Goal: Transaction & Acquisition: Purchase product/service

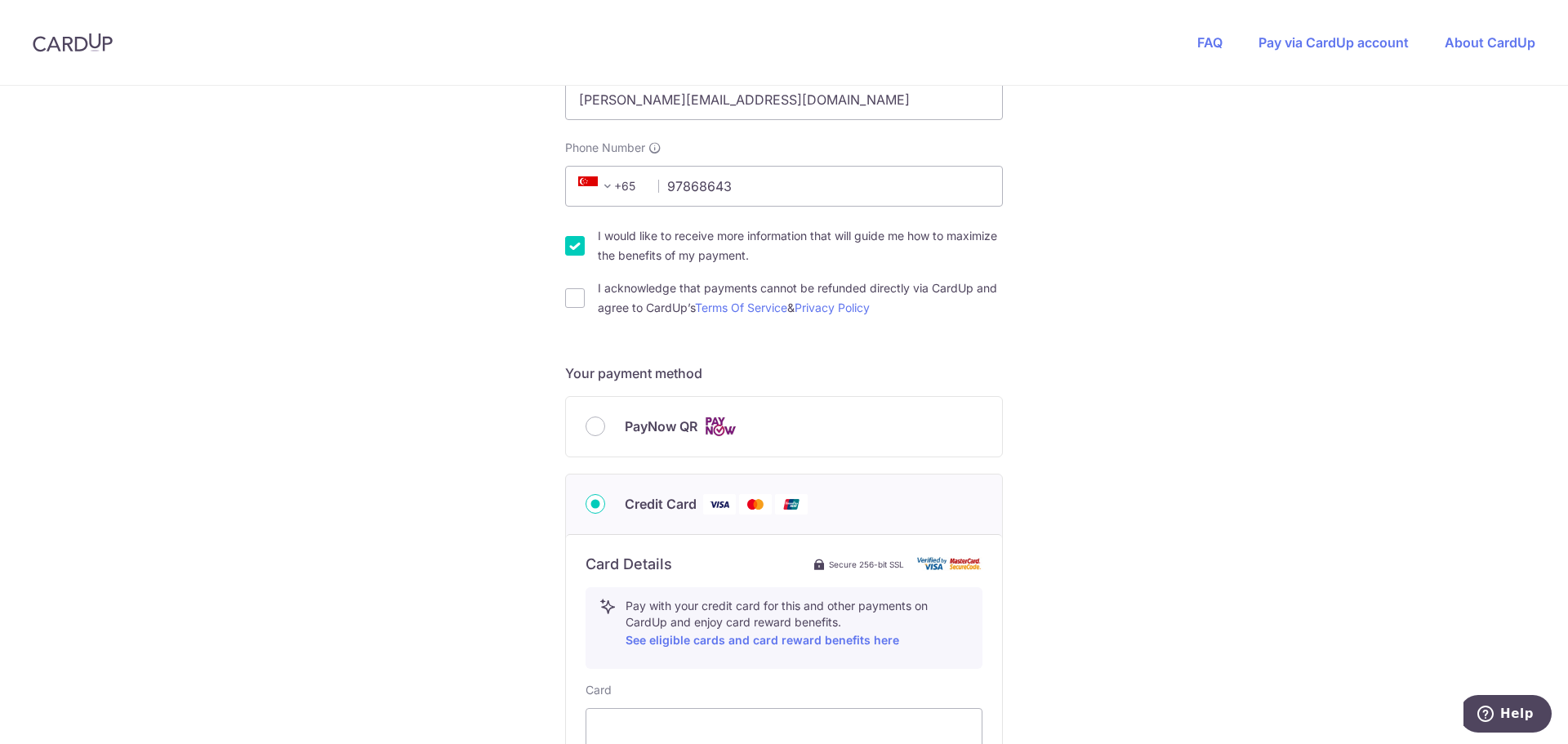
scroll to position [478, 0]
click at [570, 298] on input "I acknowledge that payments cannot be refunded directly via CardUp and agree to…" at bounding box center [575, 297] width 19 height 19
checkbox input "true"
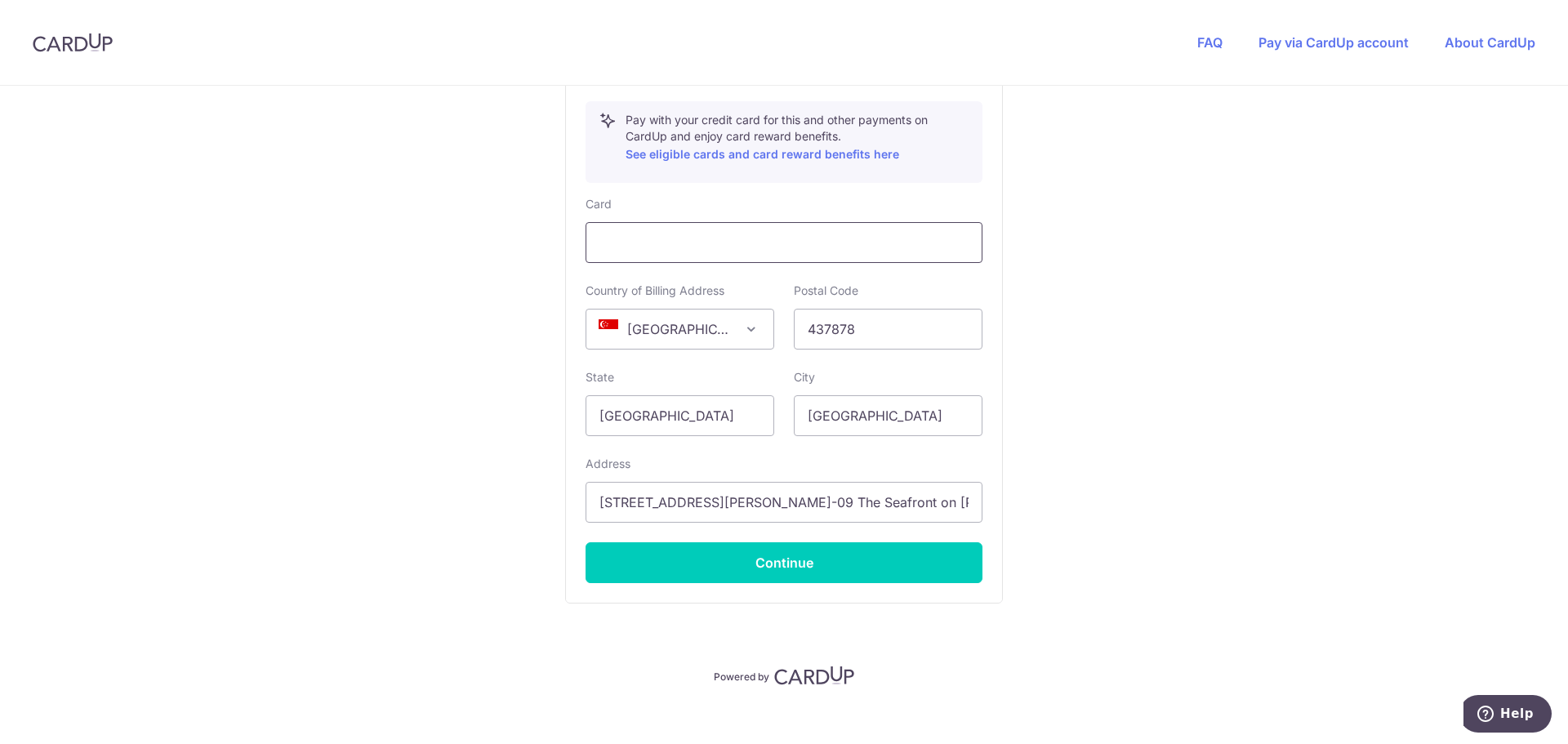
scroll to position [964, 0]
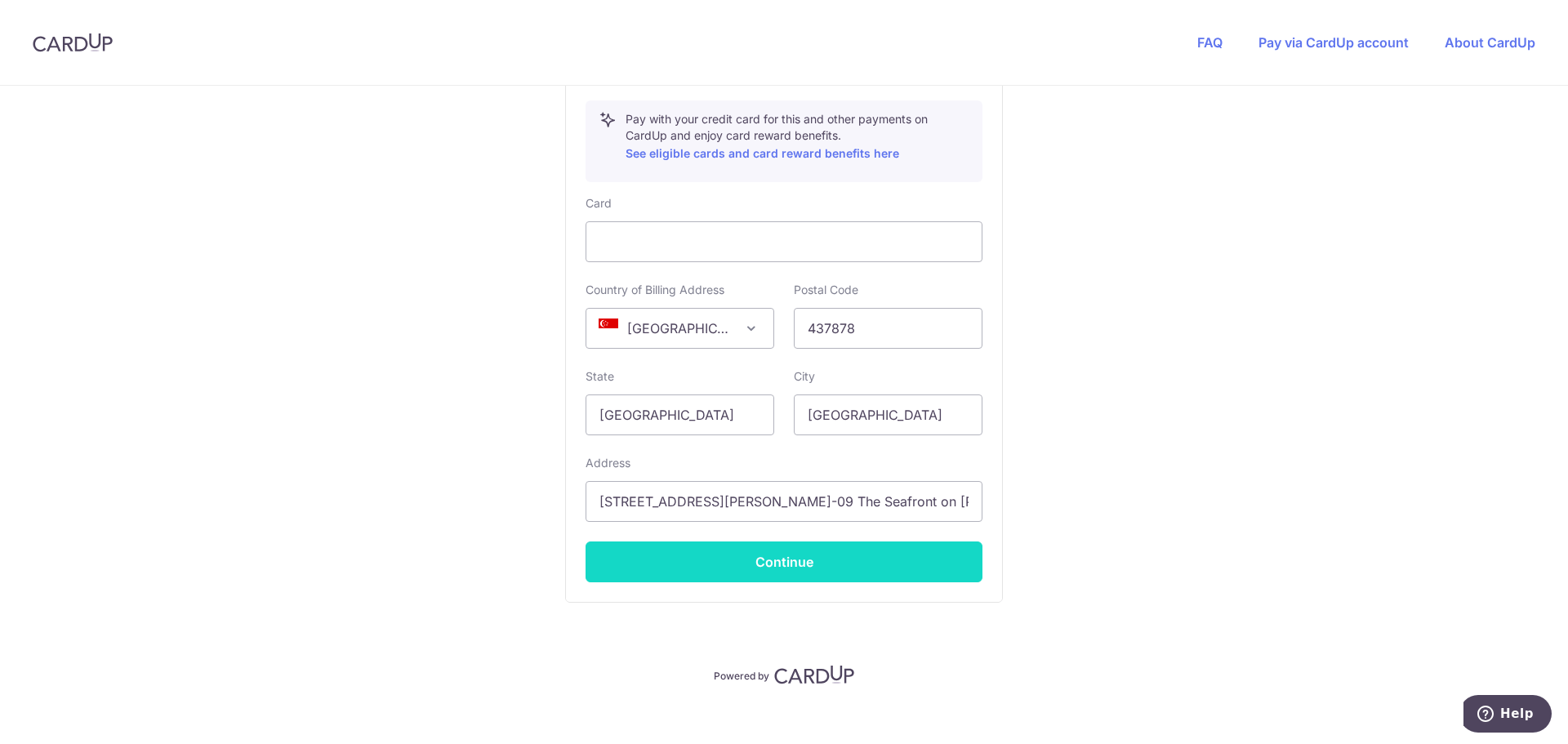
click at [777, 569] on button "Continue" at bounding box center [784, 562] width 397 height 40
type input "**** 3668"
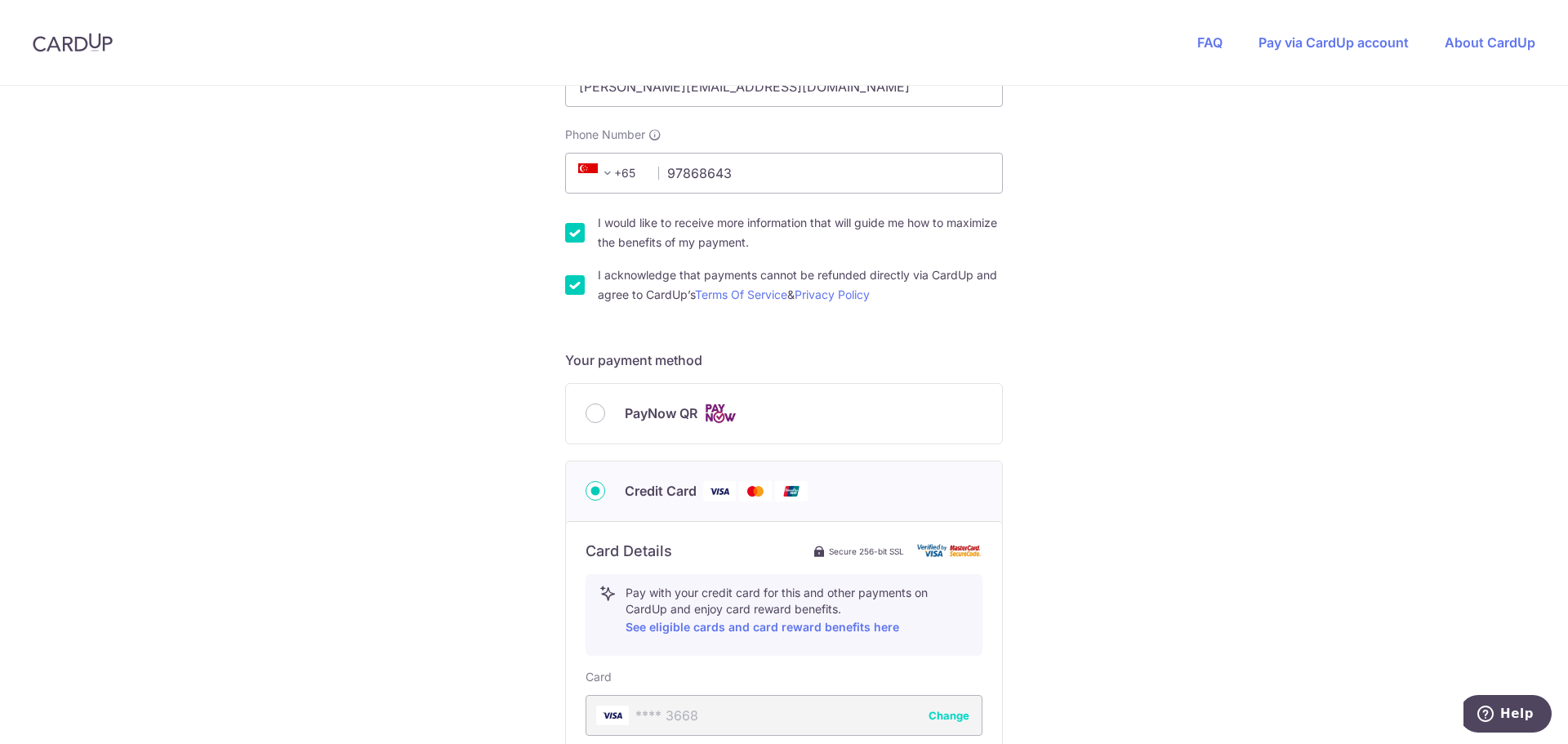
scroll to position [865, 0]
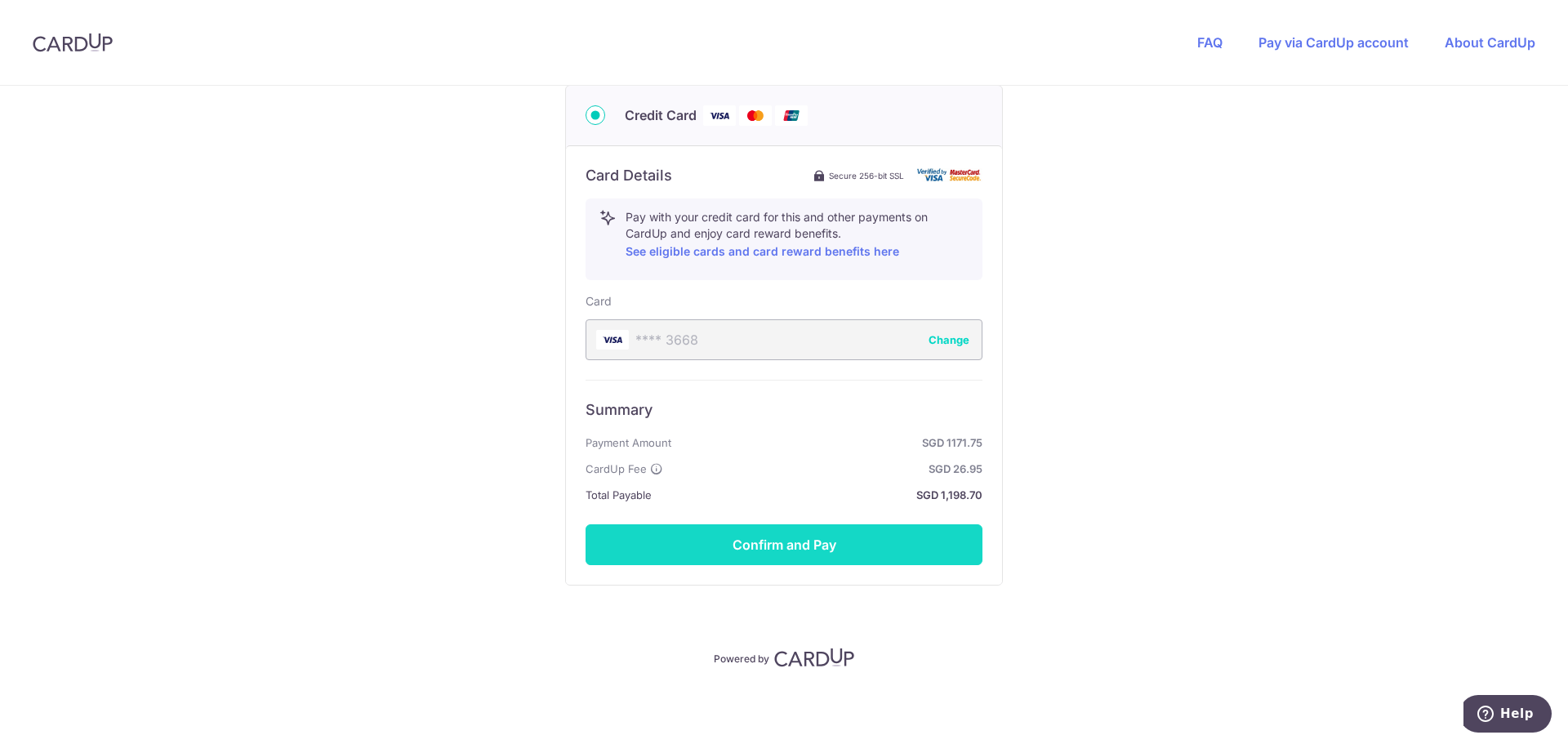
click at [786, 544] on button "Confirm and Pay" at bounding box center [784, 545] width 397 height 40
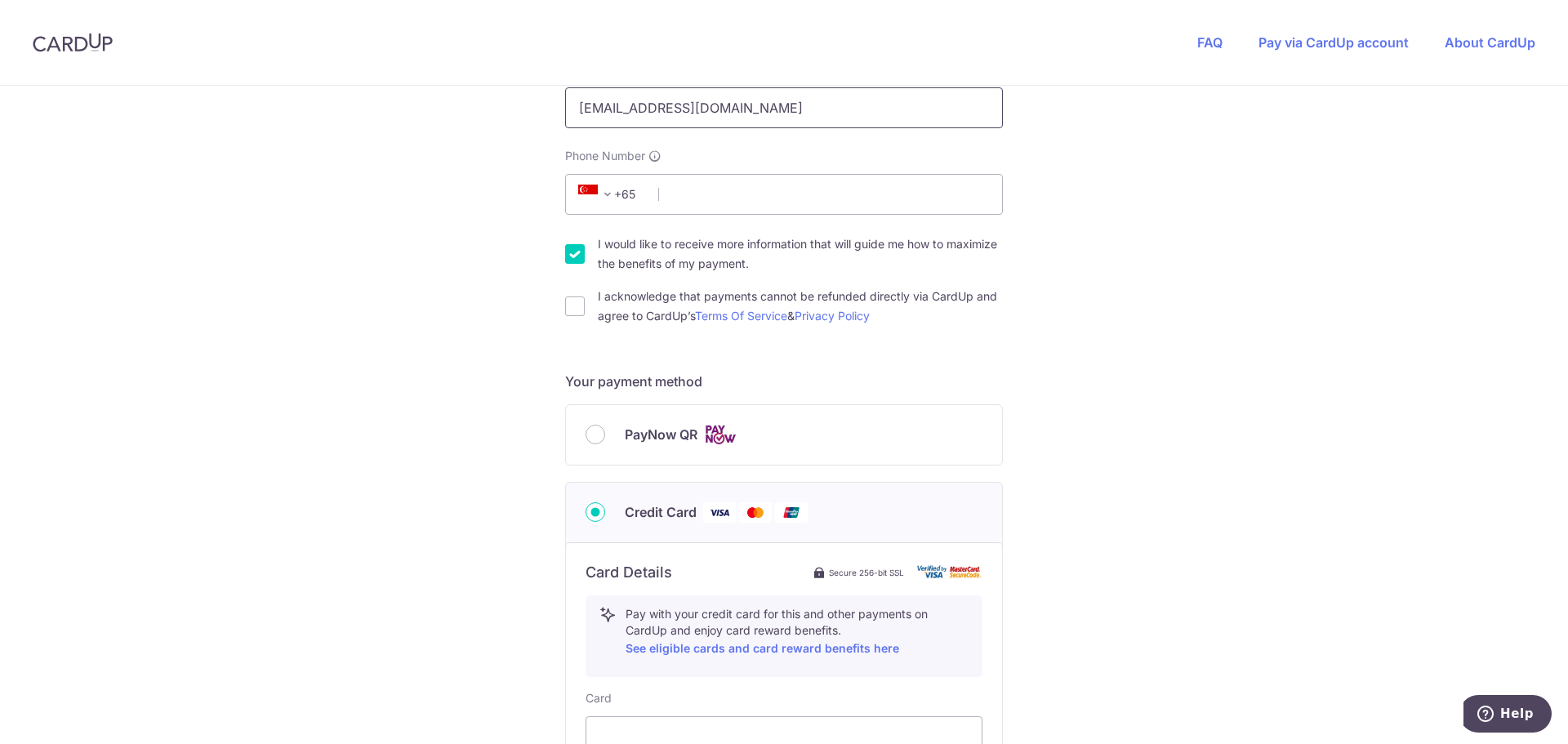
scroll to position [453, 0]
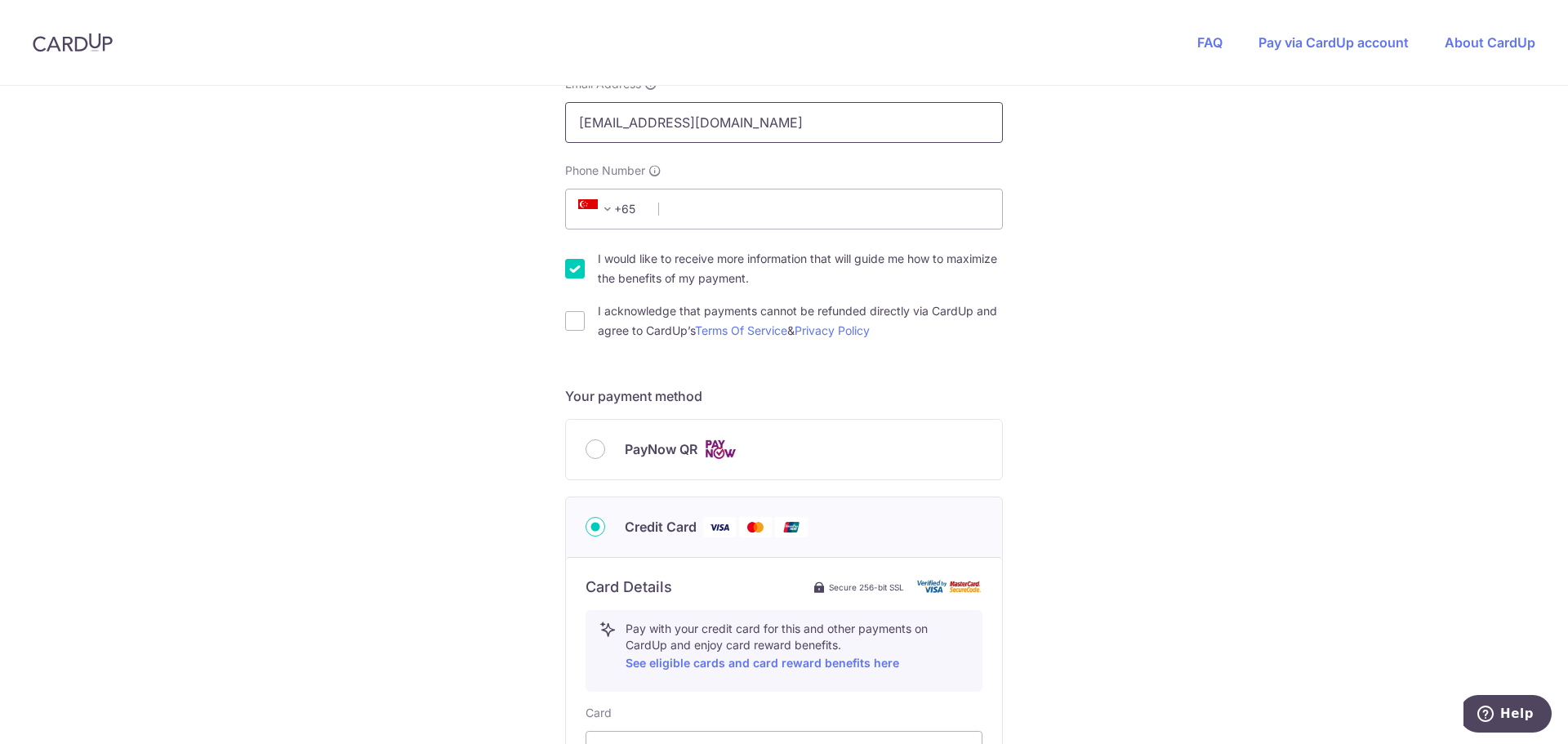
drag, startPoint x: 753, startPoint y: 98, endPoint x: 447, endPoint y: 100, distance: 306.0
click at [447, 100] on div "You are paying [PERSON_NAME] PROFESSIONAL EDUCATORS PTE. LTD. [PERSON_NAME] PRO…" at bounding box center [784, 451] width 1568 height 1639
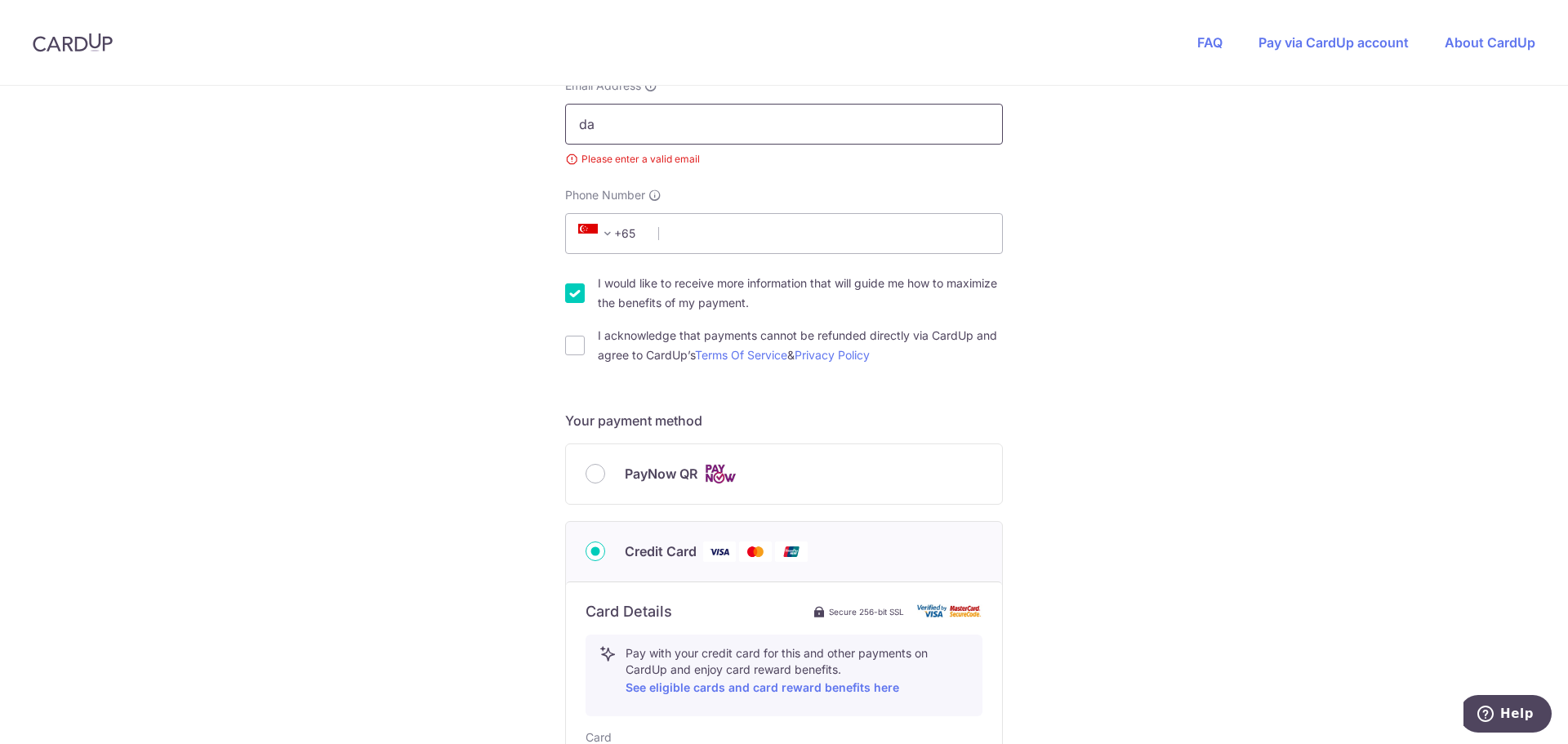
type input "[PERSON_NAME][EMAIL_ADDRESS][DOMAIN_NAME]"
type input "97868643"
type input "437878"
type input "[STREET_ADDRESS][PERSON_NAME]-09 The Seafront on [PERSON_NAME]"
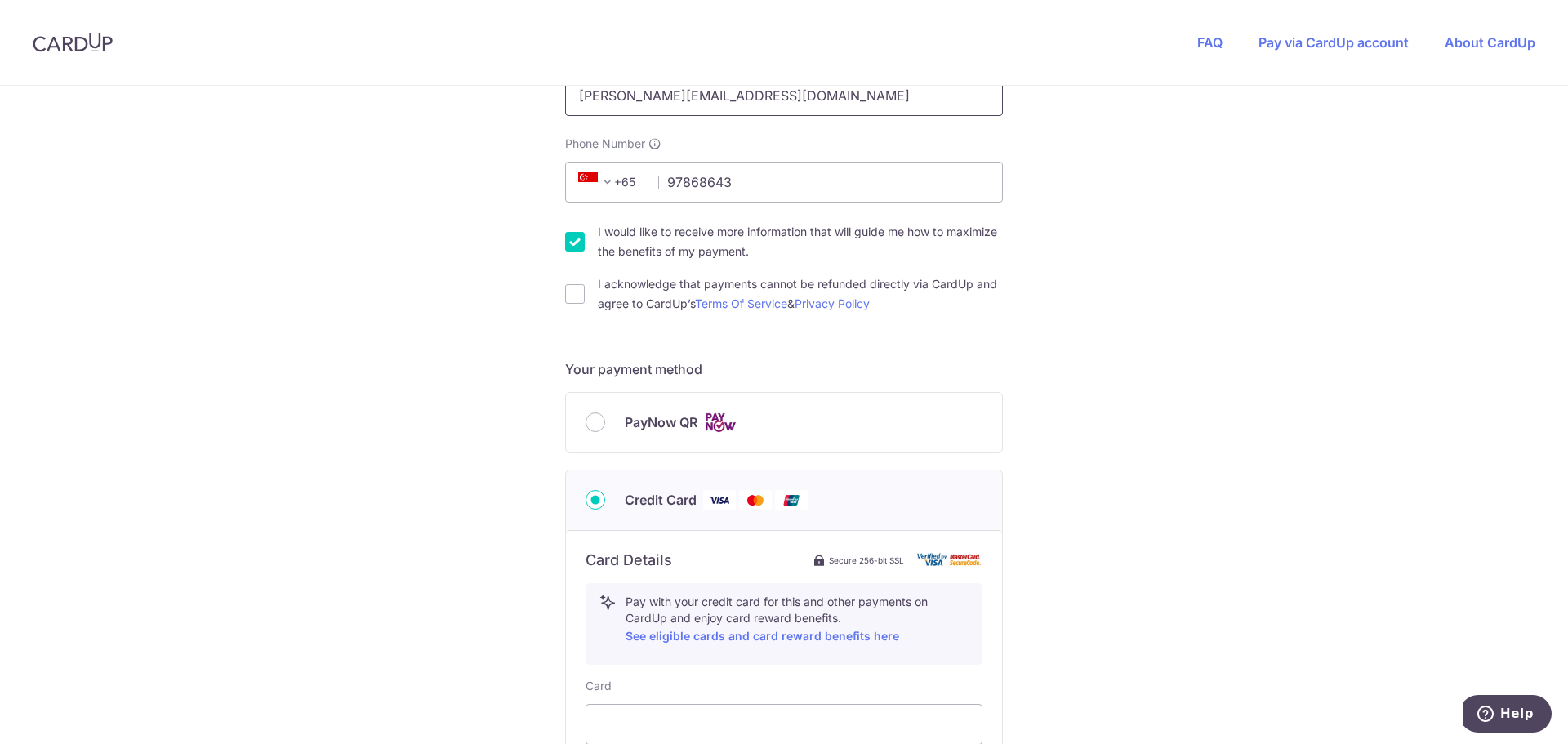
scroll to position [482, 0]
click at [572, 289] on input "I acknowledge that payments cannot be refunded directly via CardUp and agree to…" at bounding box center [575, 293] width 19 height 19
checkbox input "true"
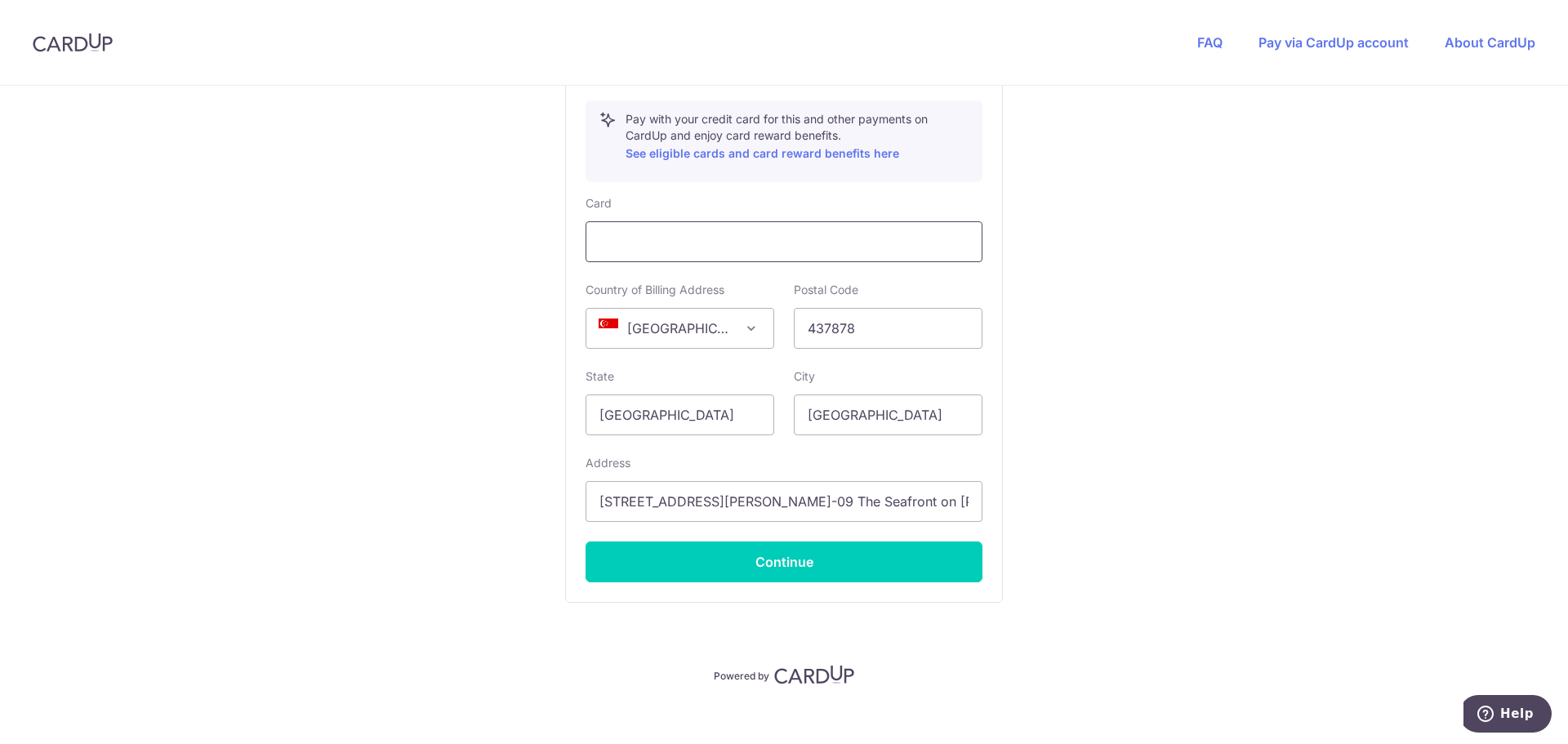
scroll to position [968, 0]
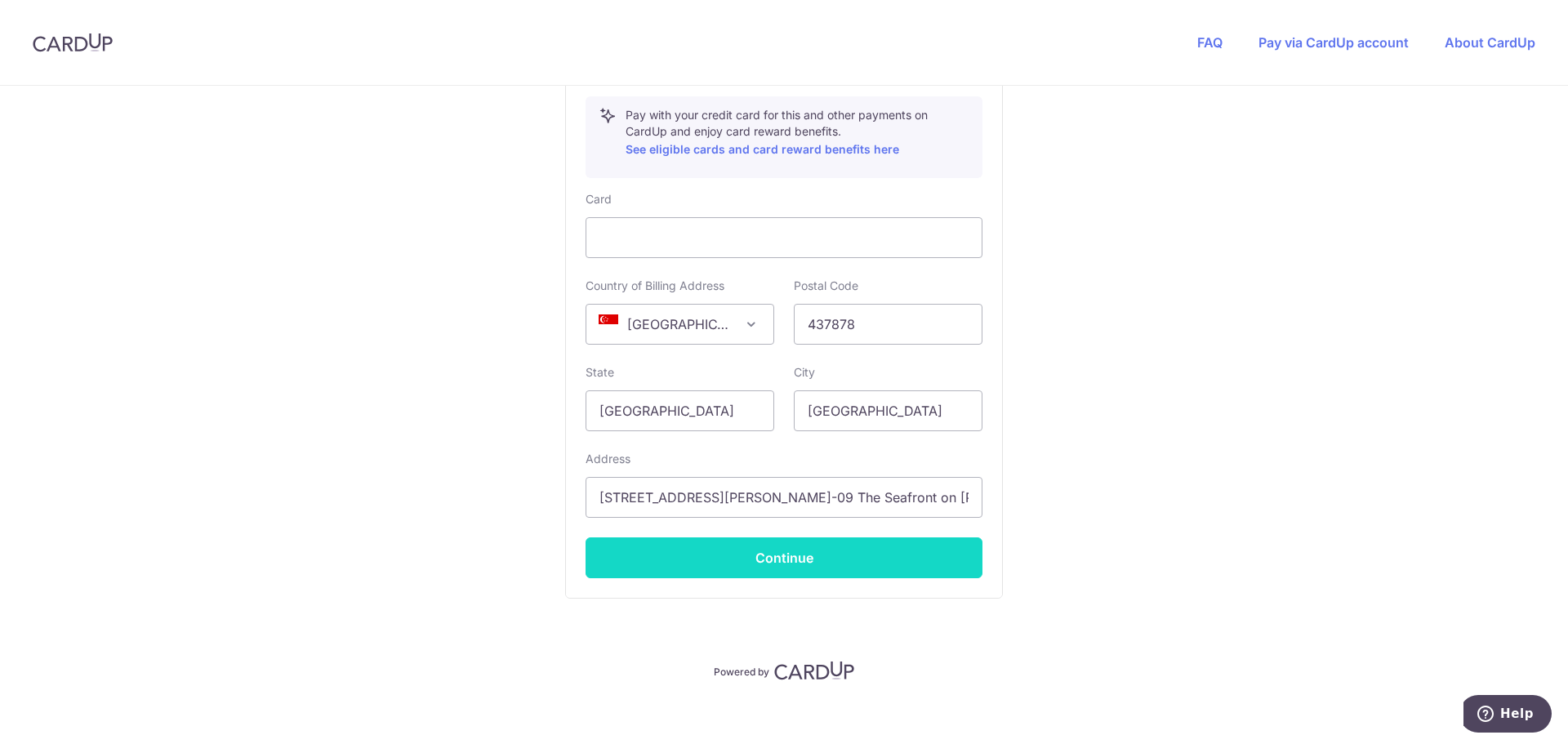
click at [763, 550] on button "Continue" at bounding box center [784, 558] width 397 height 40
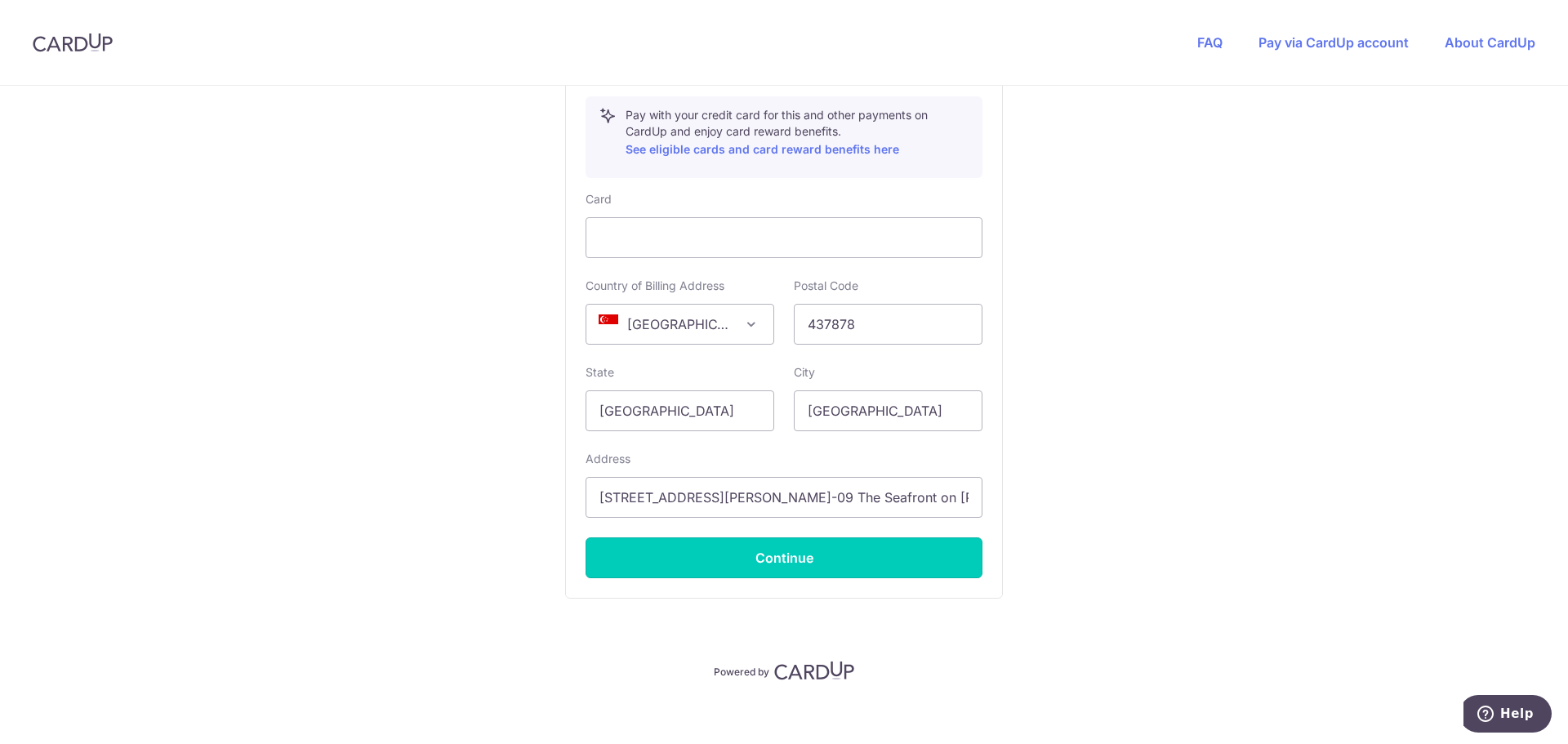
type input "**** 3668"
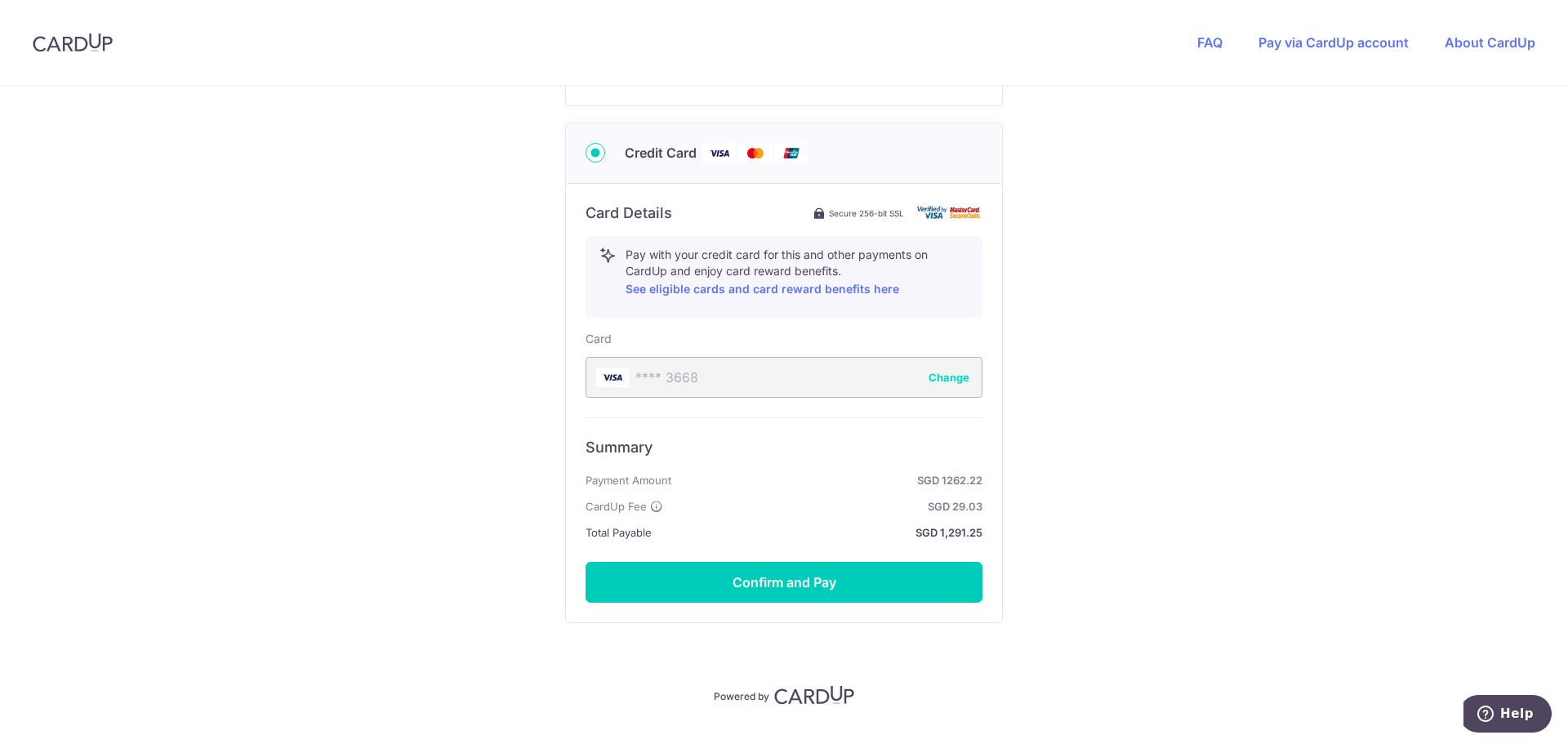
scroll to position [865, 0]
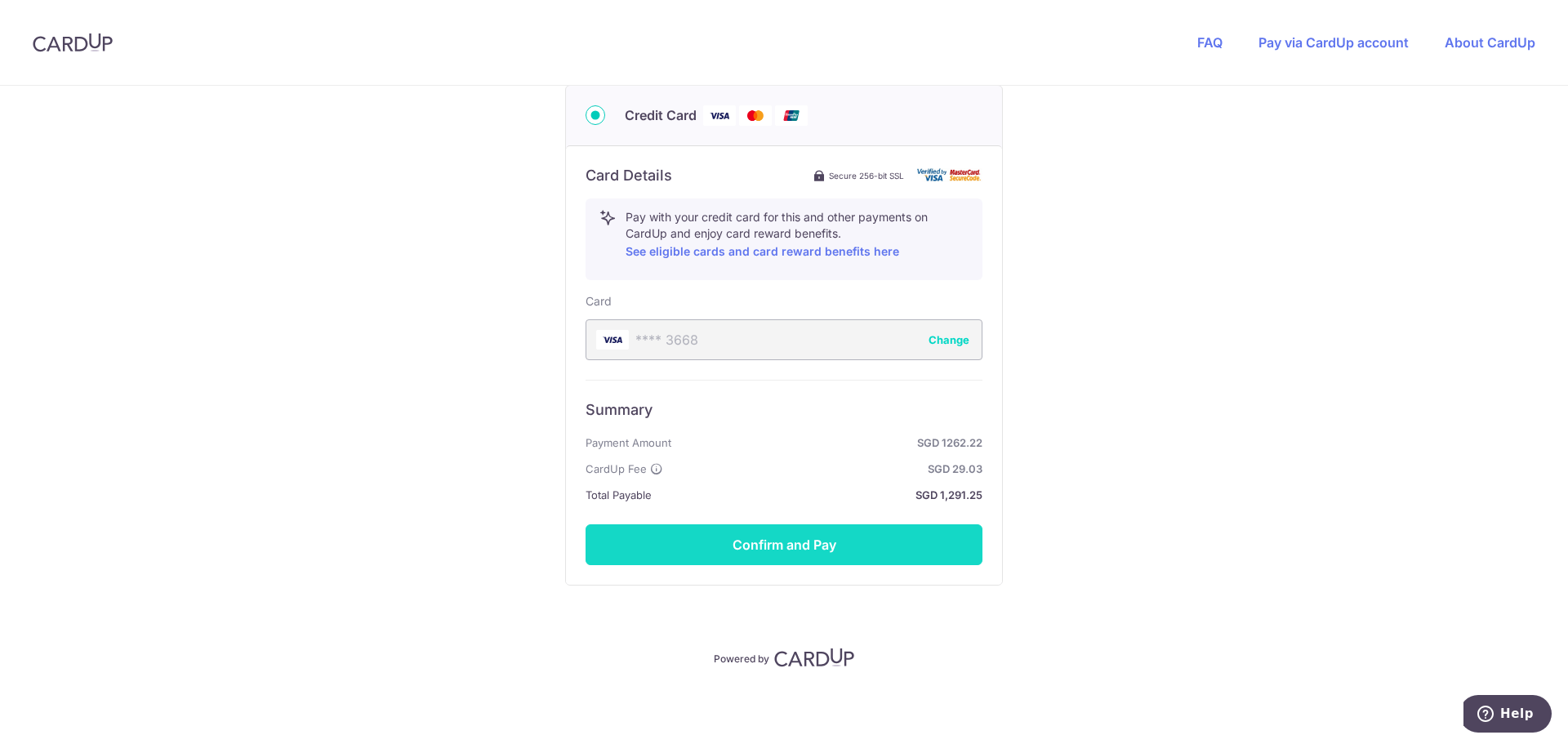
click at [799, 537] on button "Confirm and Pay" at bounding box center [784, 545] width 397 height 40
